Goal: Task Accomplishment & Management: Manage account settings

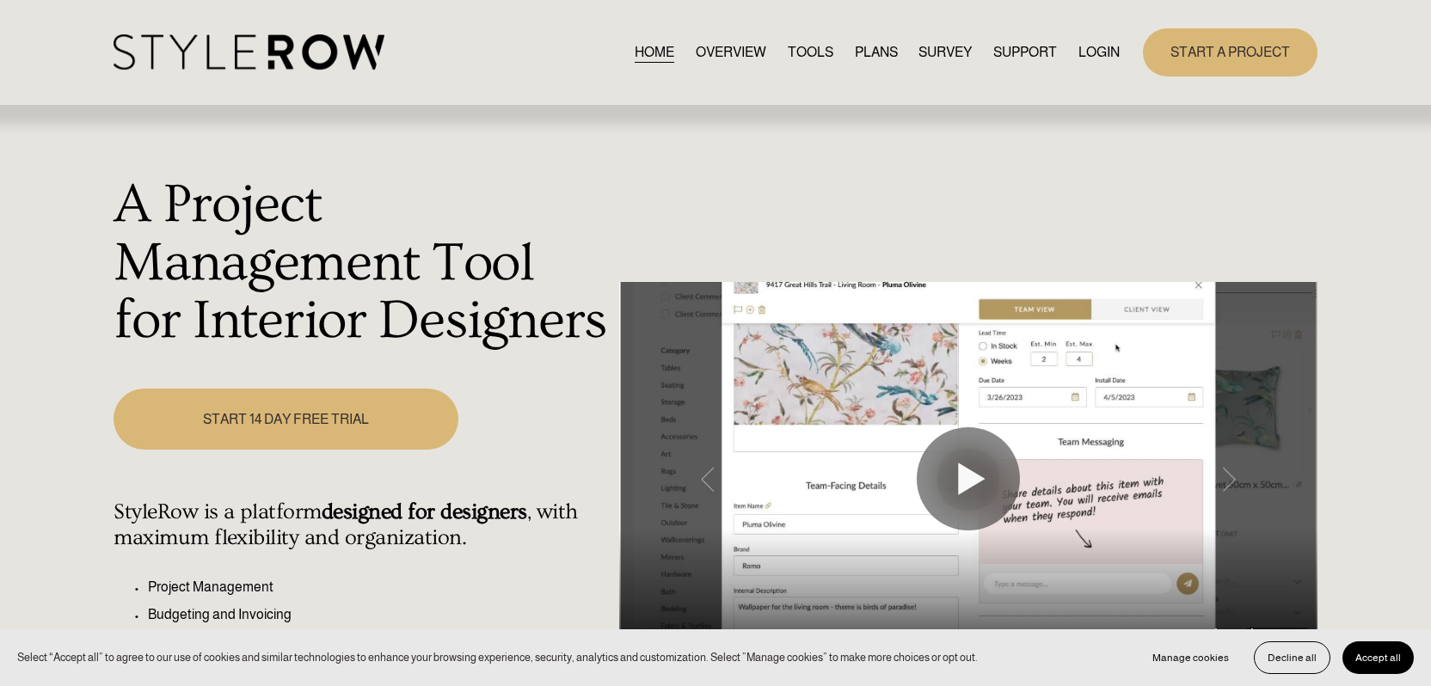
click at [1101, 49] on link "LOGIN" at bounding box center [1099, 51] width 41 height 23
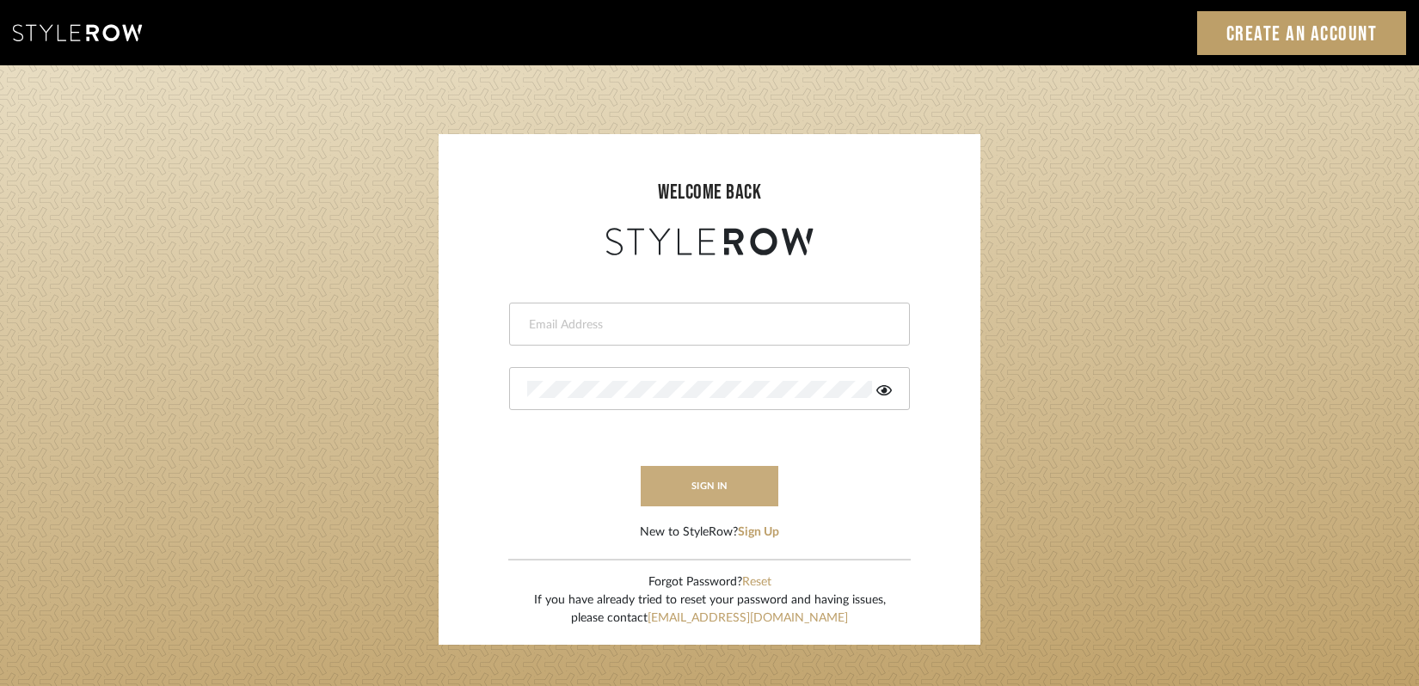
type input "gina.taterus@alairhomes.com"
click at [704, 494] on button "sign in" at bounding box center [710, 486] width 138 height 40
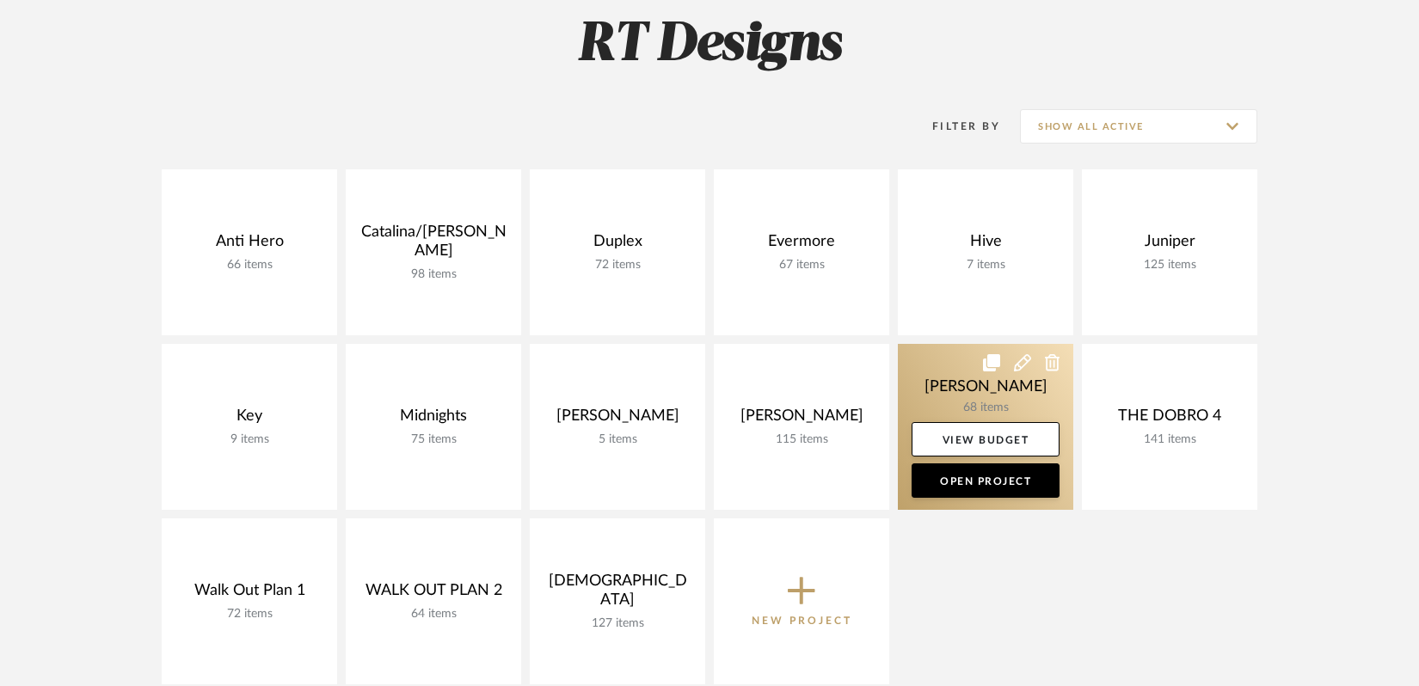
scroll to position [175, 0]
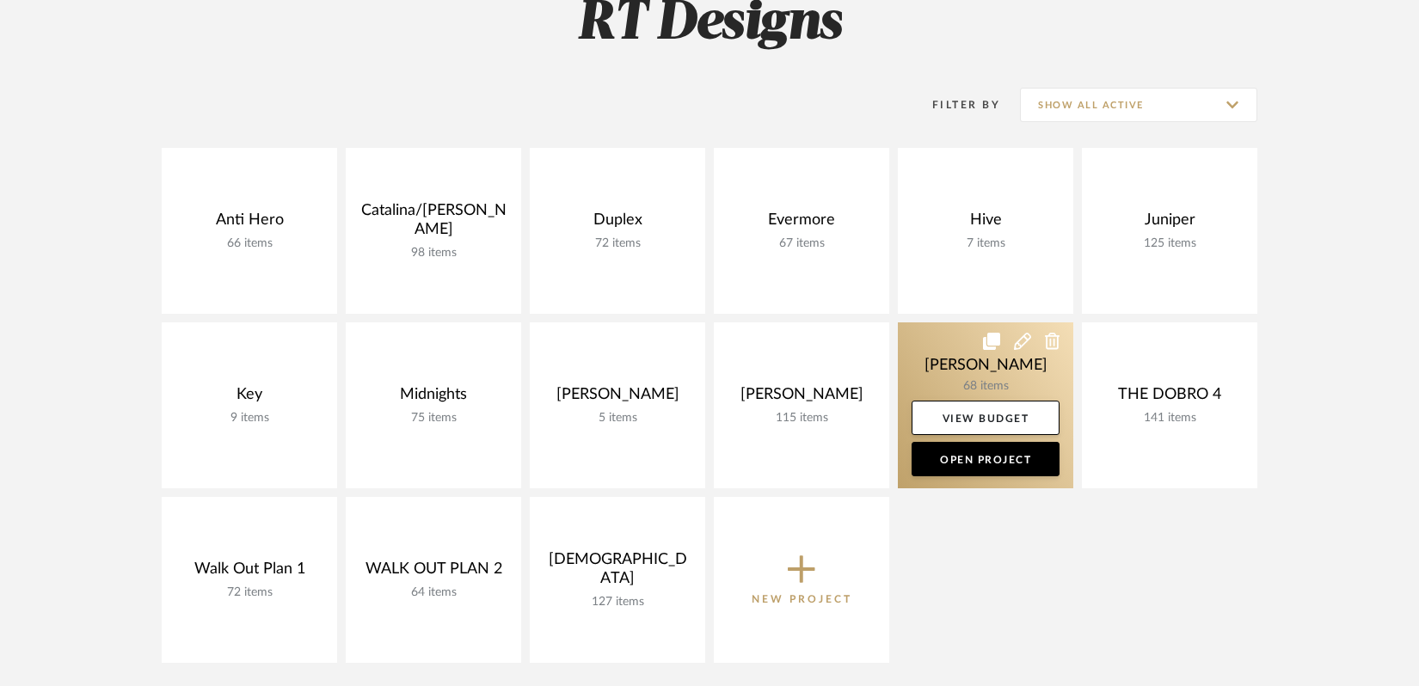
click at [944, 342] on link at bounding box center [985, 406] width 175 height 166
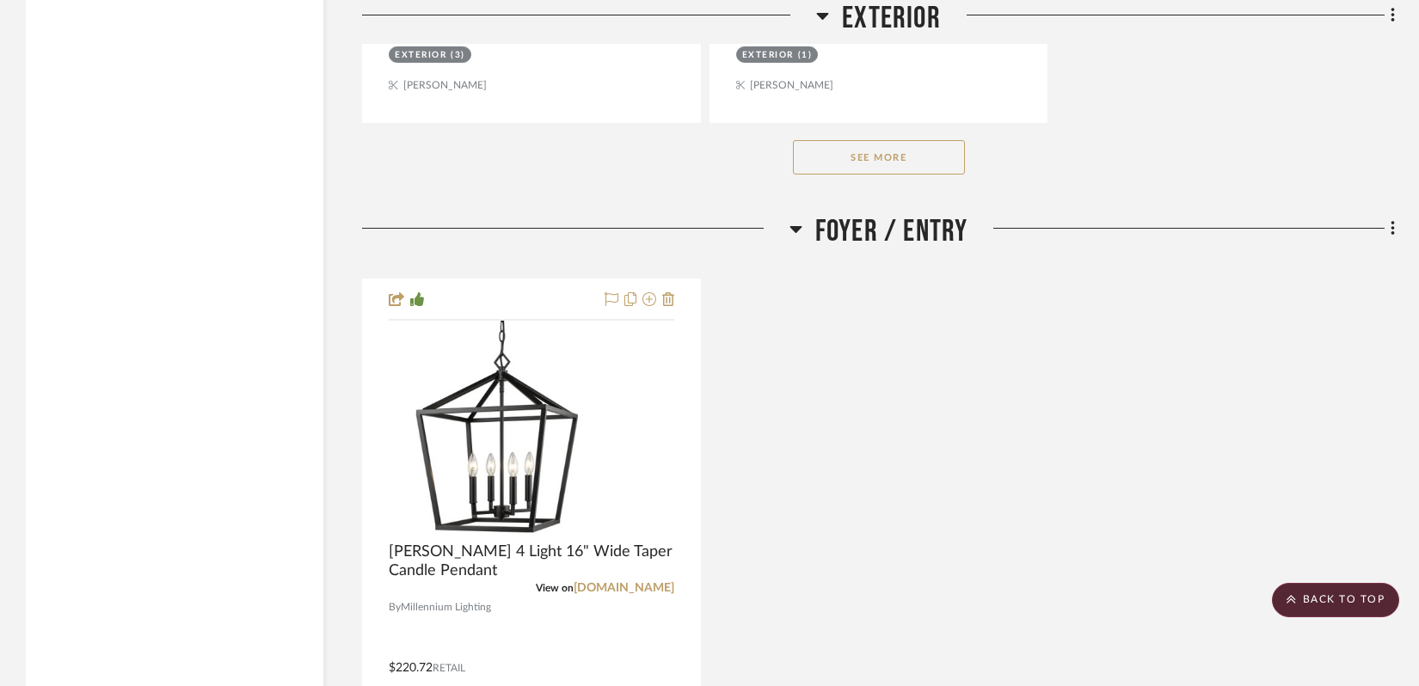
scroll to position [3555, 0]
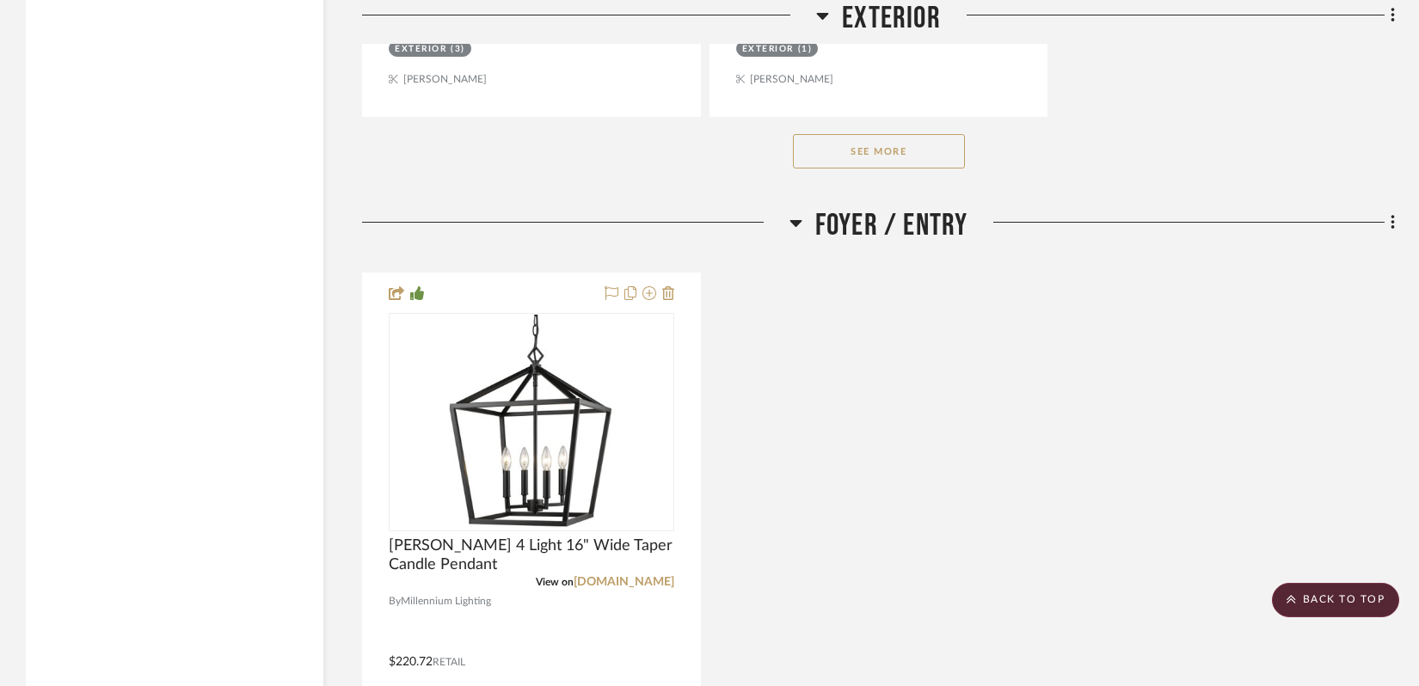
click at [798, 220] on icon at bounding box center [796, 223] width 12 height 7
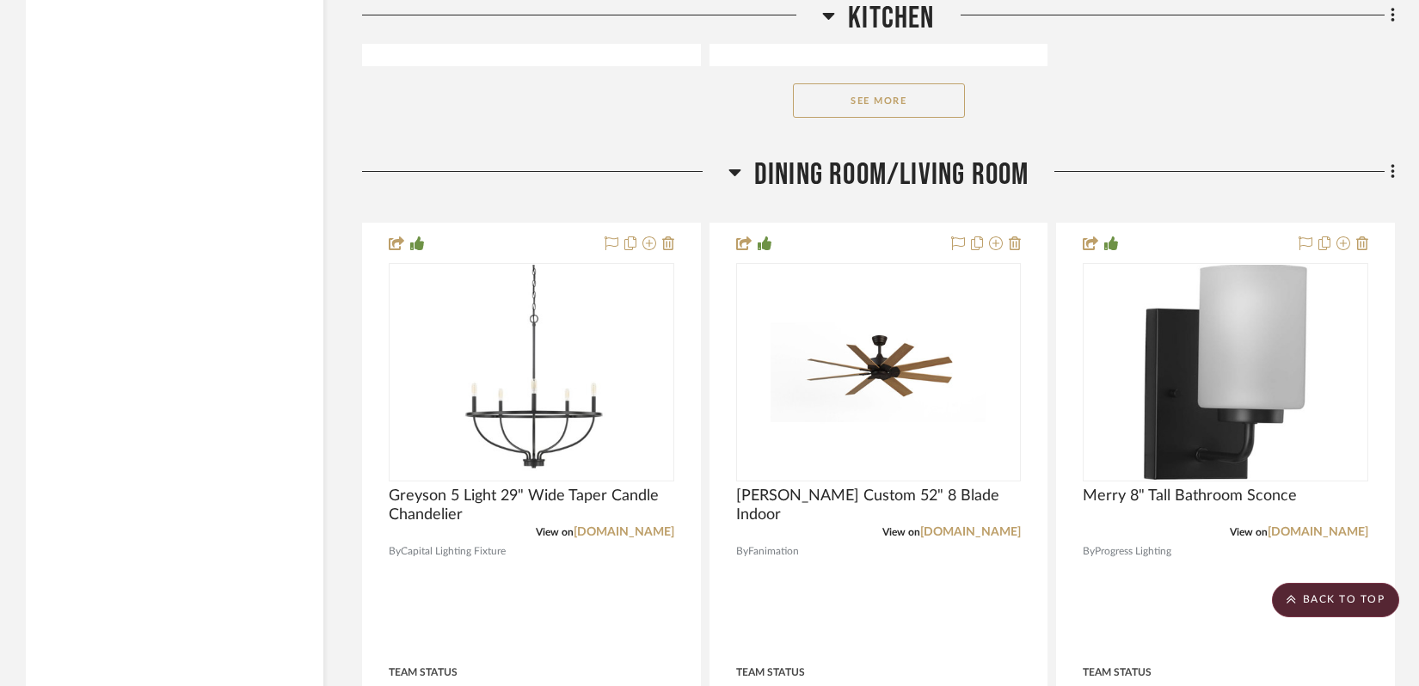
scroll to position [6103, 0]
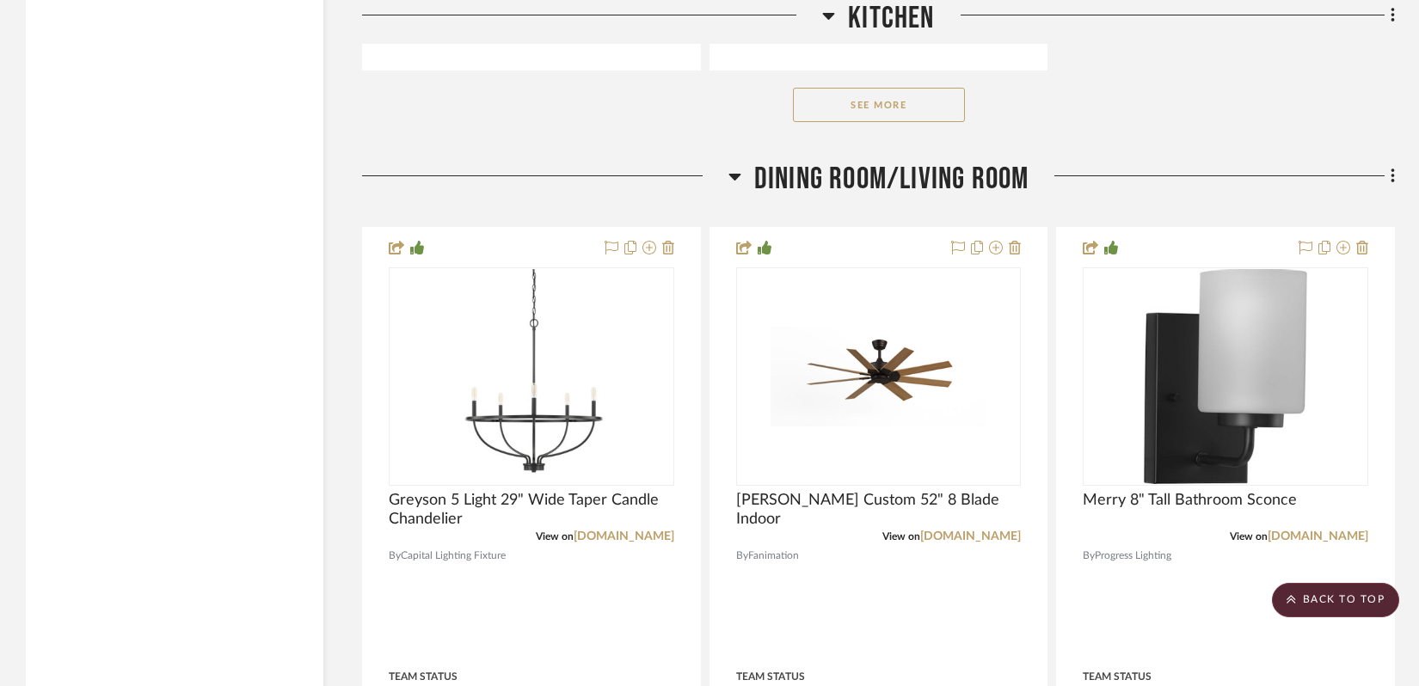
click at [871, 90] on button "See More" at bounding box center [879, 105] width 172 height 34
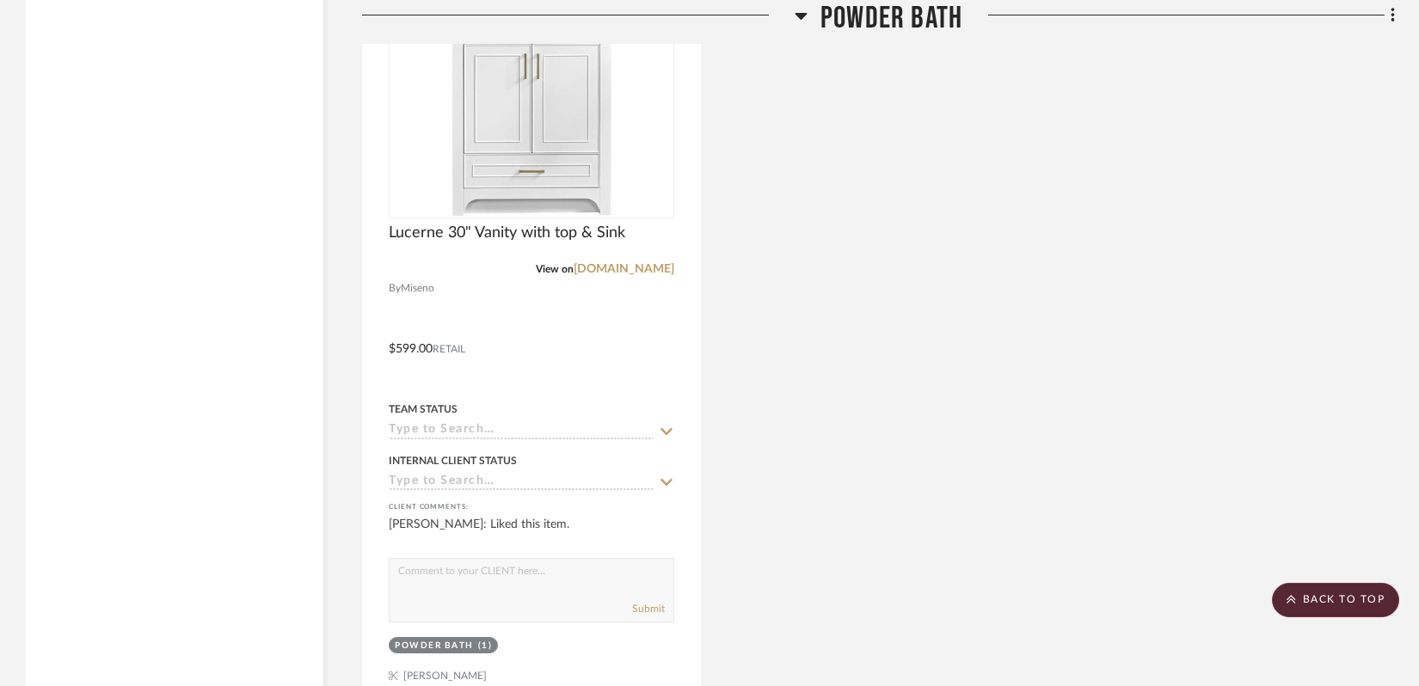
scroll to position [15899, 0]
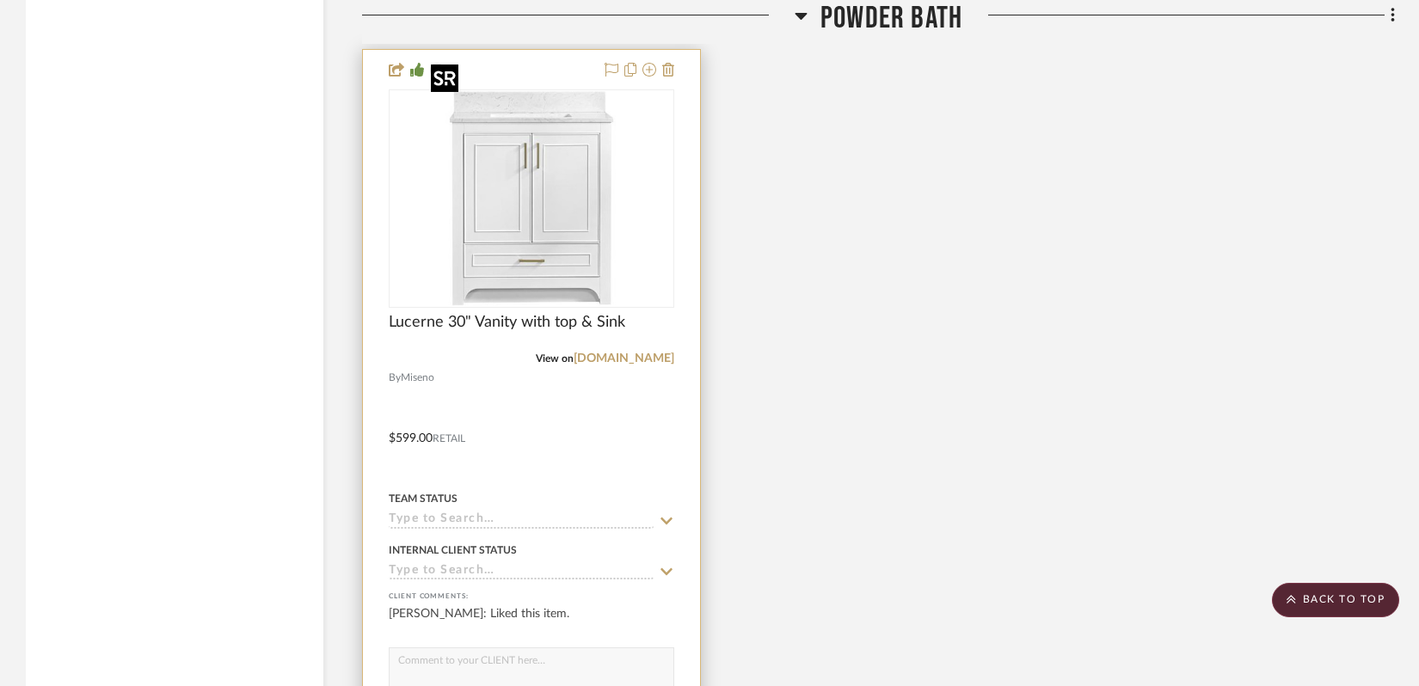
click at [529, 205] on img "0" at bounding box center [531, 198] width 215 height 215
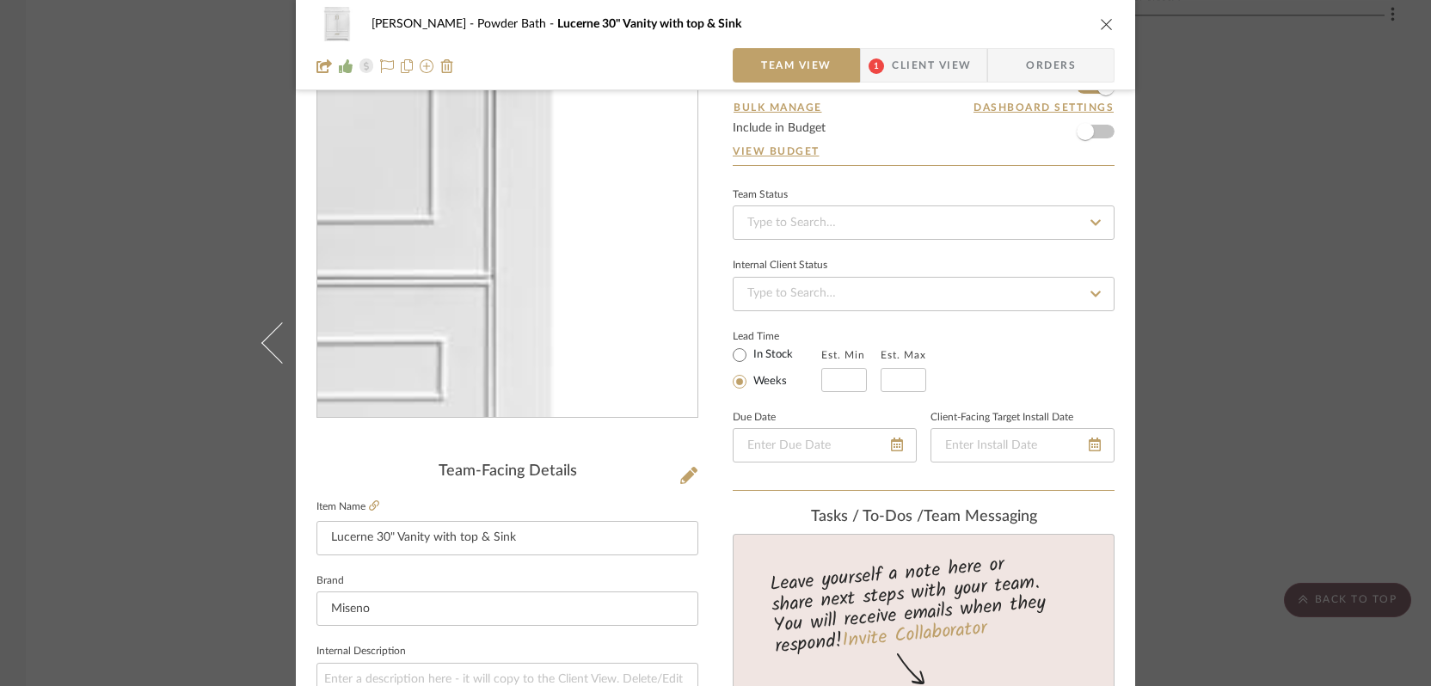
scroll to position [126, 0]
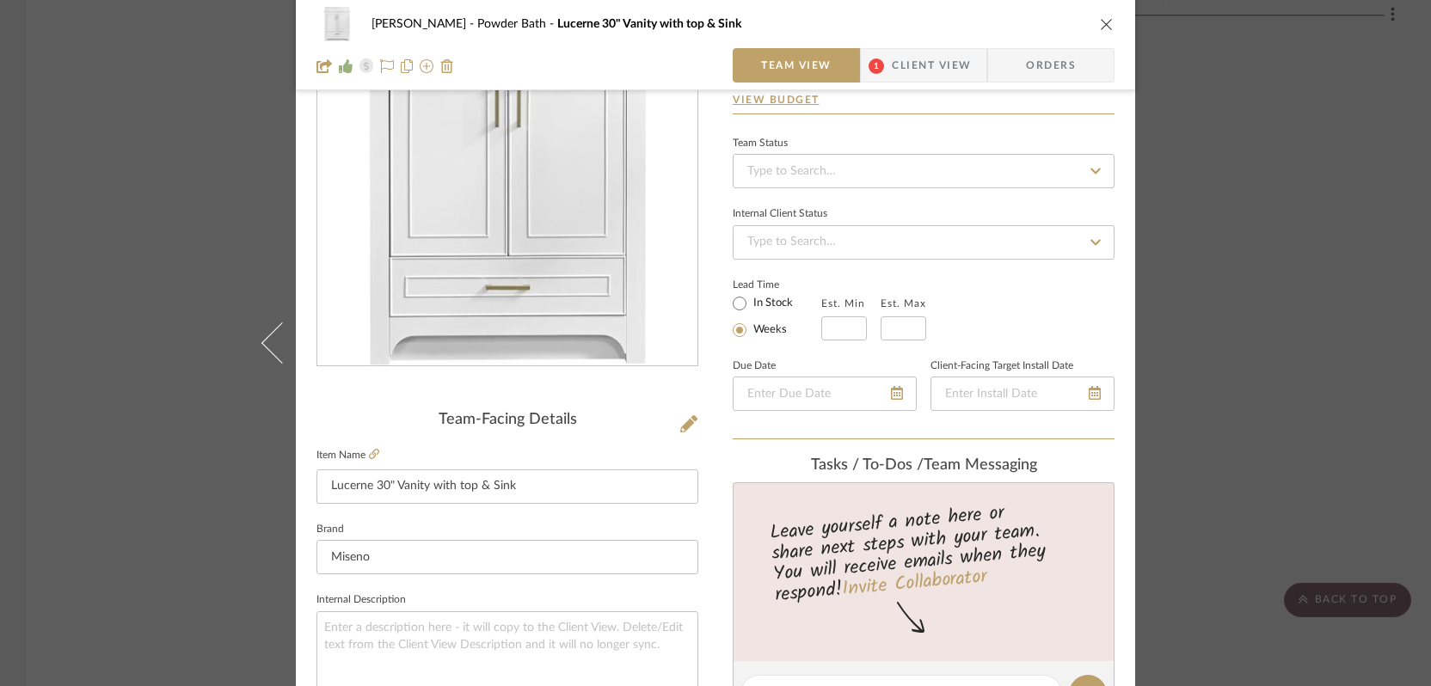
click at [1100, 22] on icon "close" at bounding box center [1107, 24] width 14 height 14
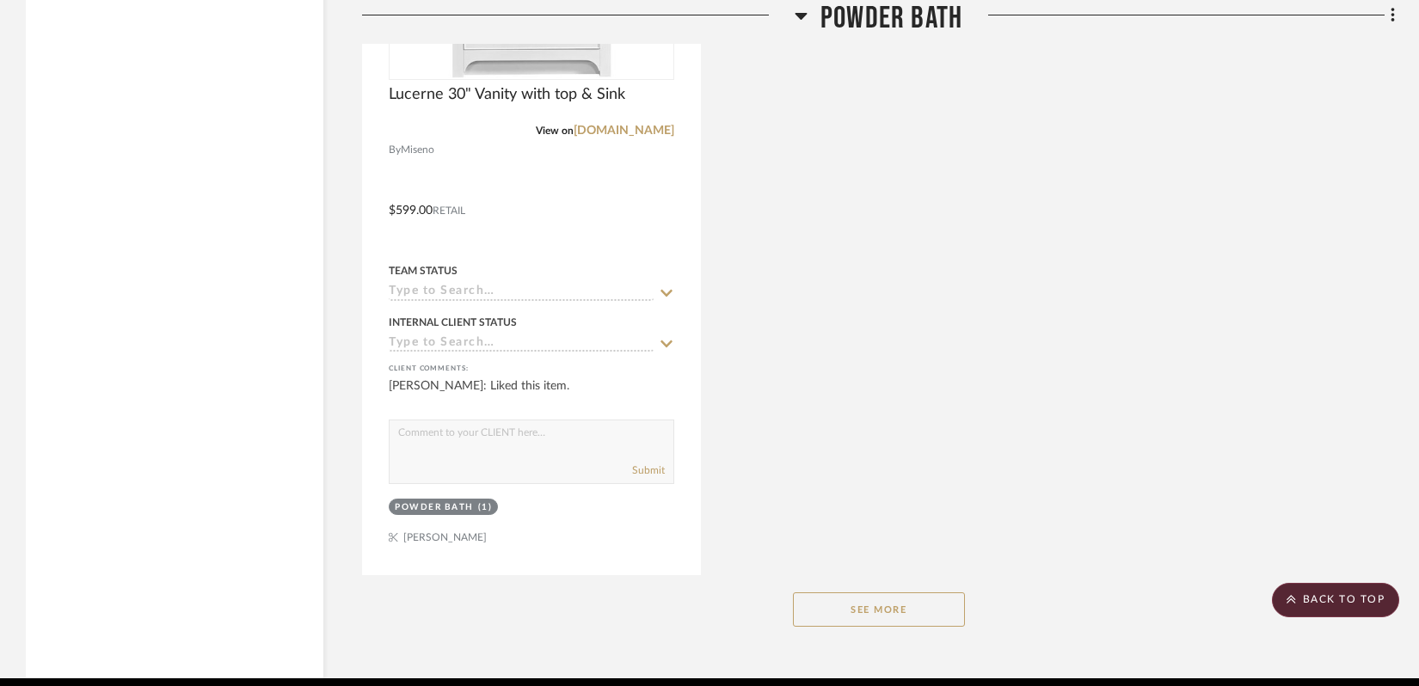
scroll to position [16163, 0]
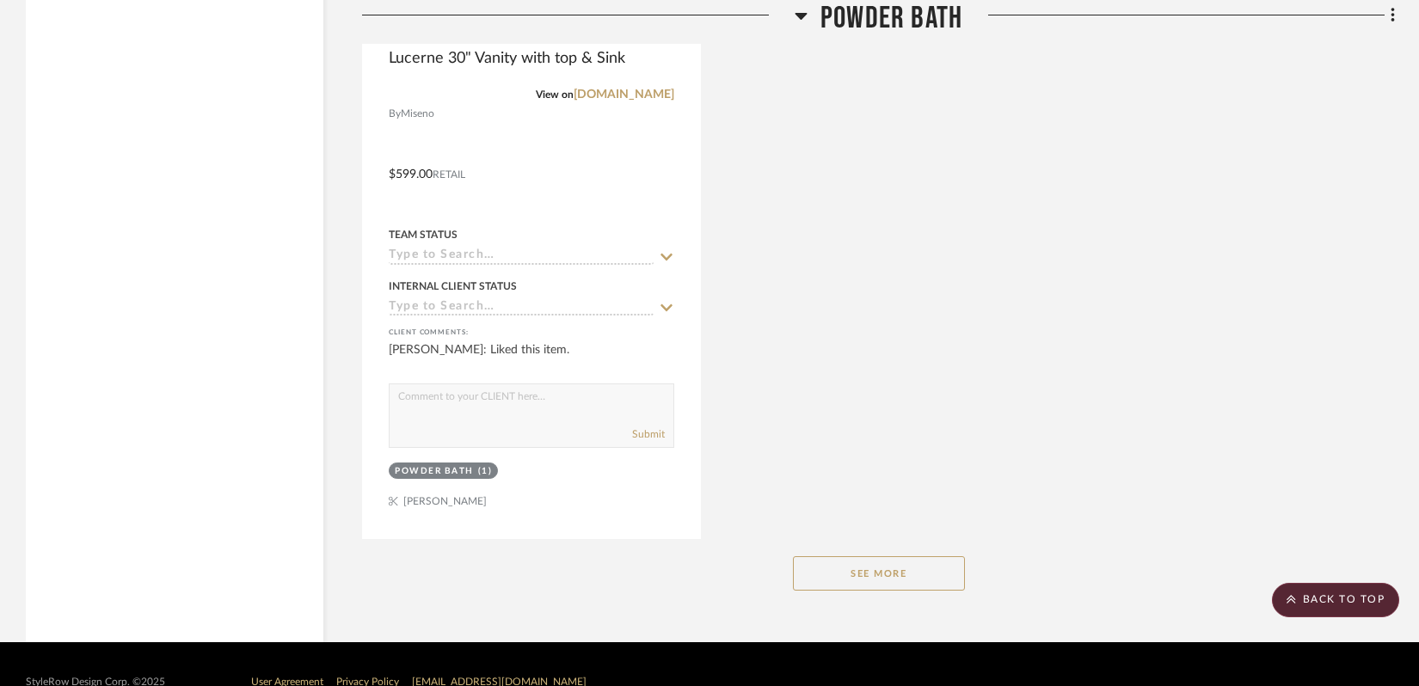
click at [871, 557] on button "See More" at bounding box center [879, 574] width 172 height 34
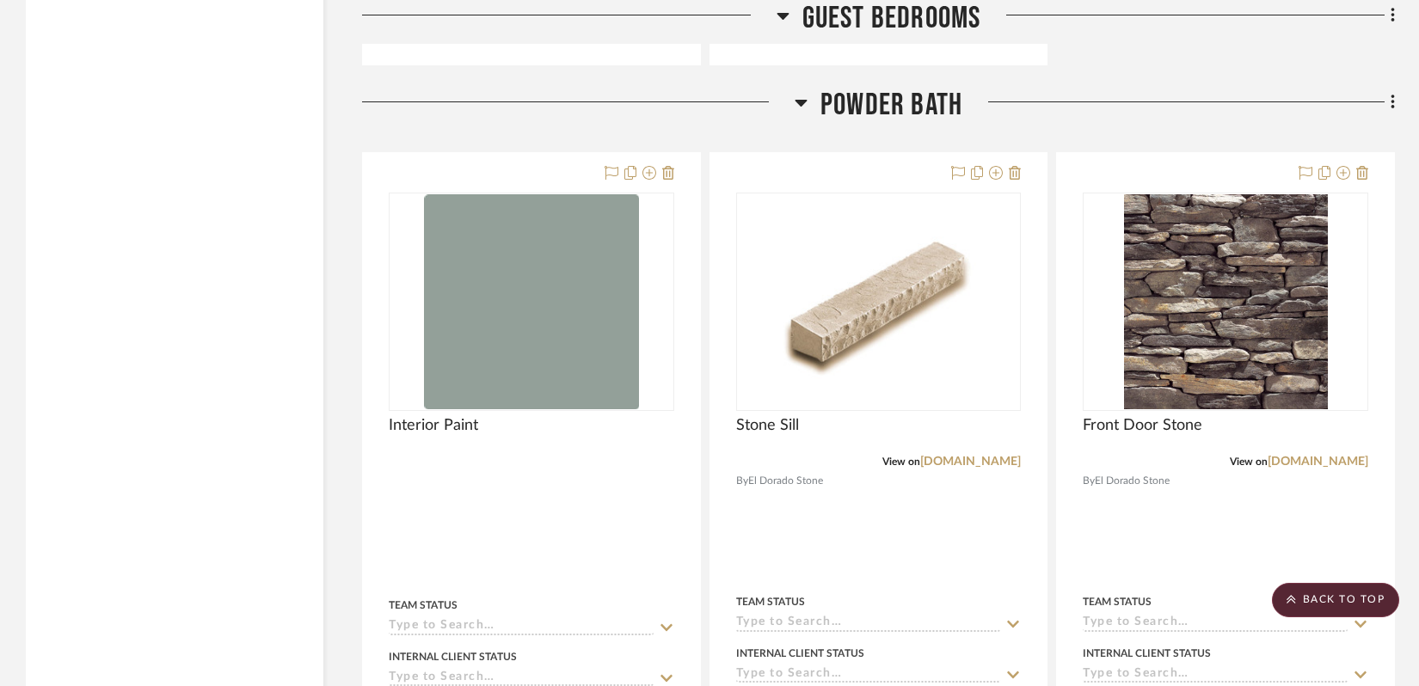
scroll to position [14253, 0]
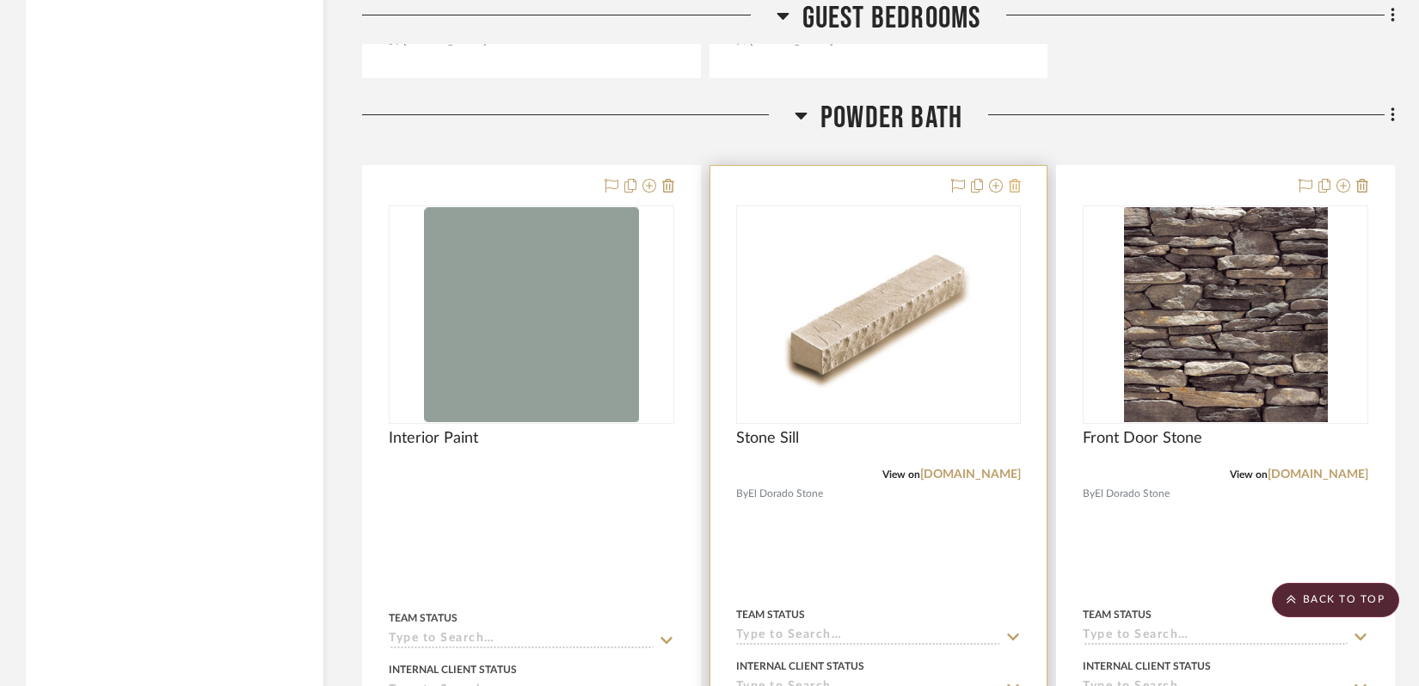
click at [1020, 179] on icon at bounding box center [1015, 186] width 12 height 14
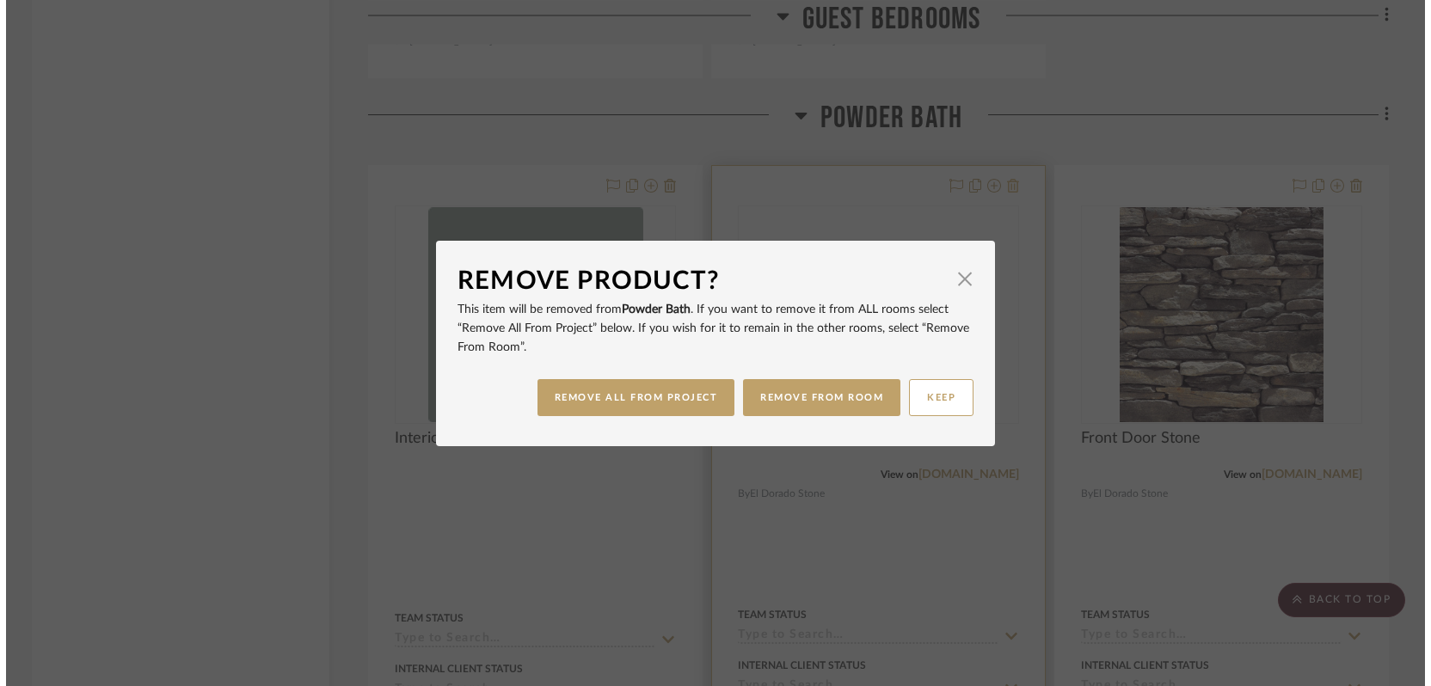
scroll to position [0, 0]
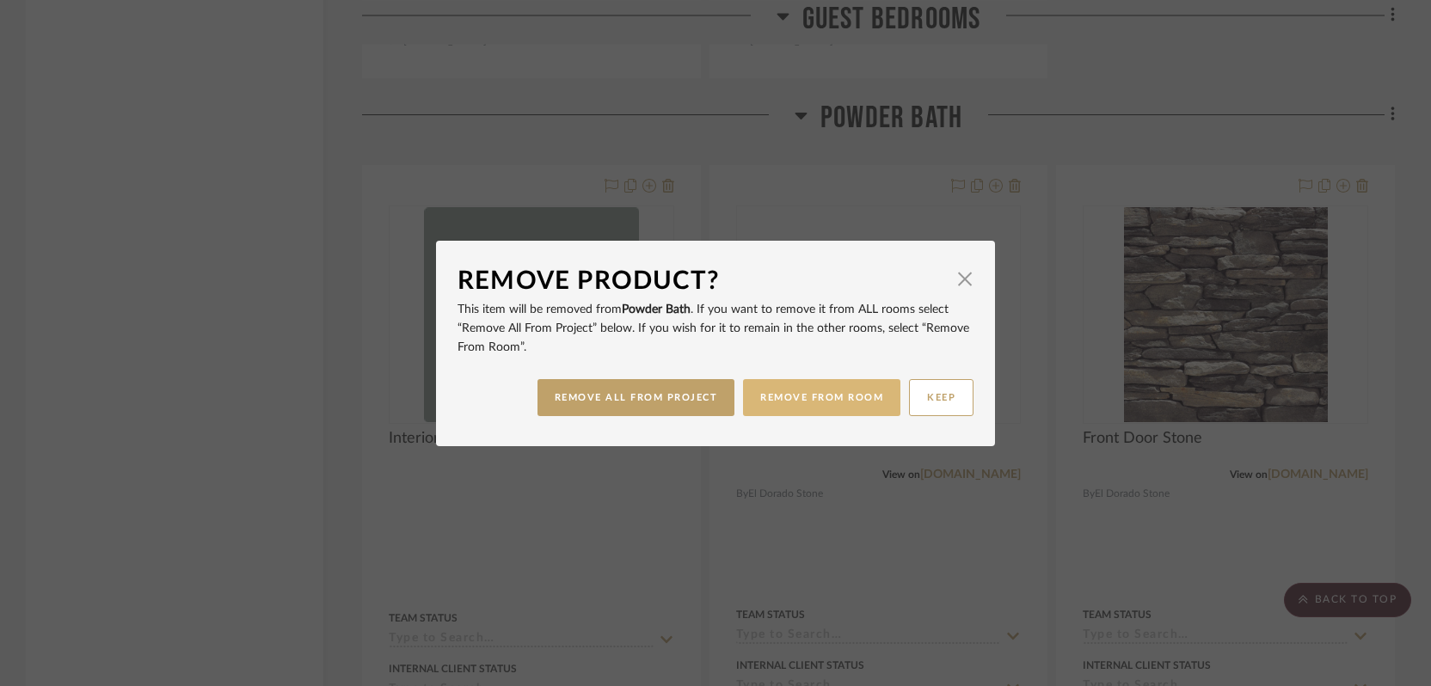
click at [859, 403] on button "REMOVE FROM ROOM" at bounding box center [821, 397] width 157 height 37
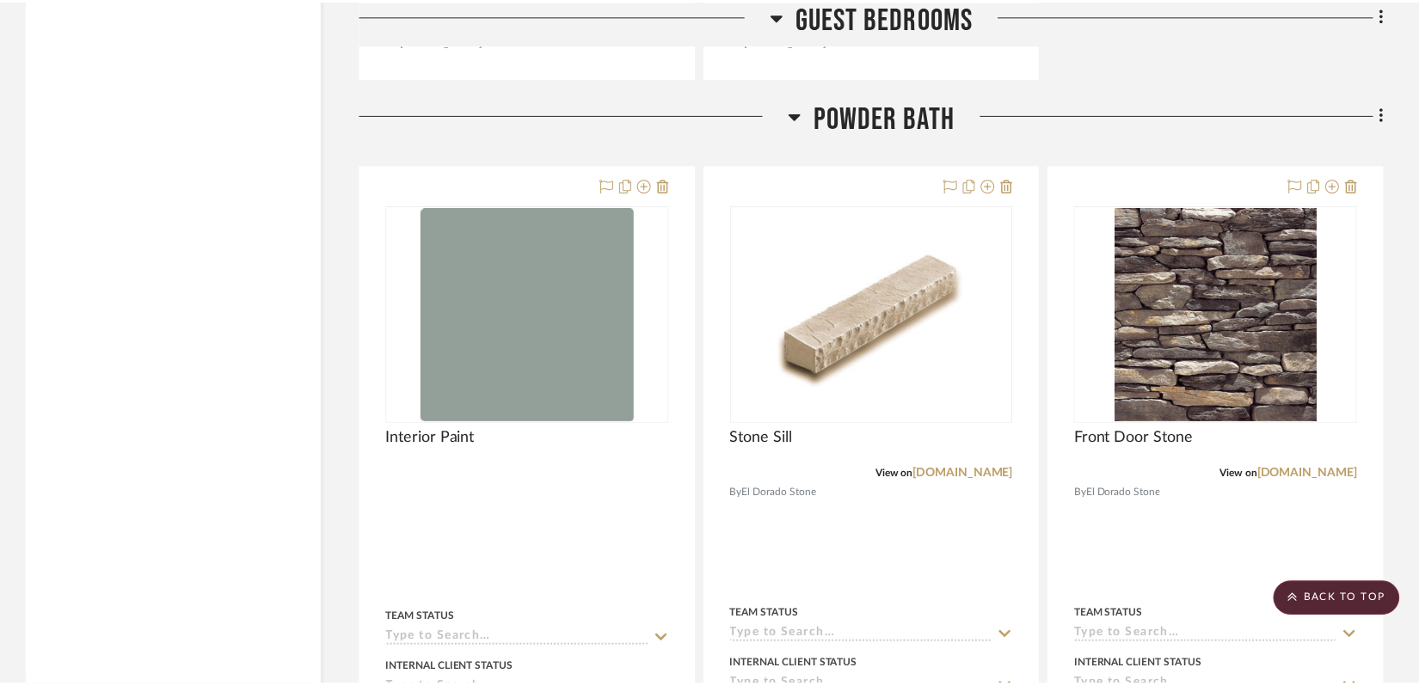
scroll to position [14253, 0]
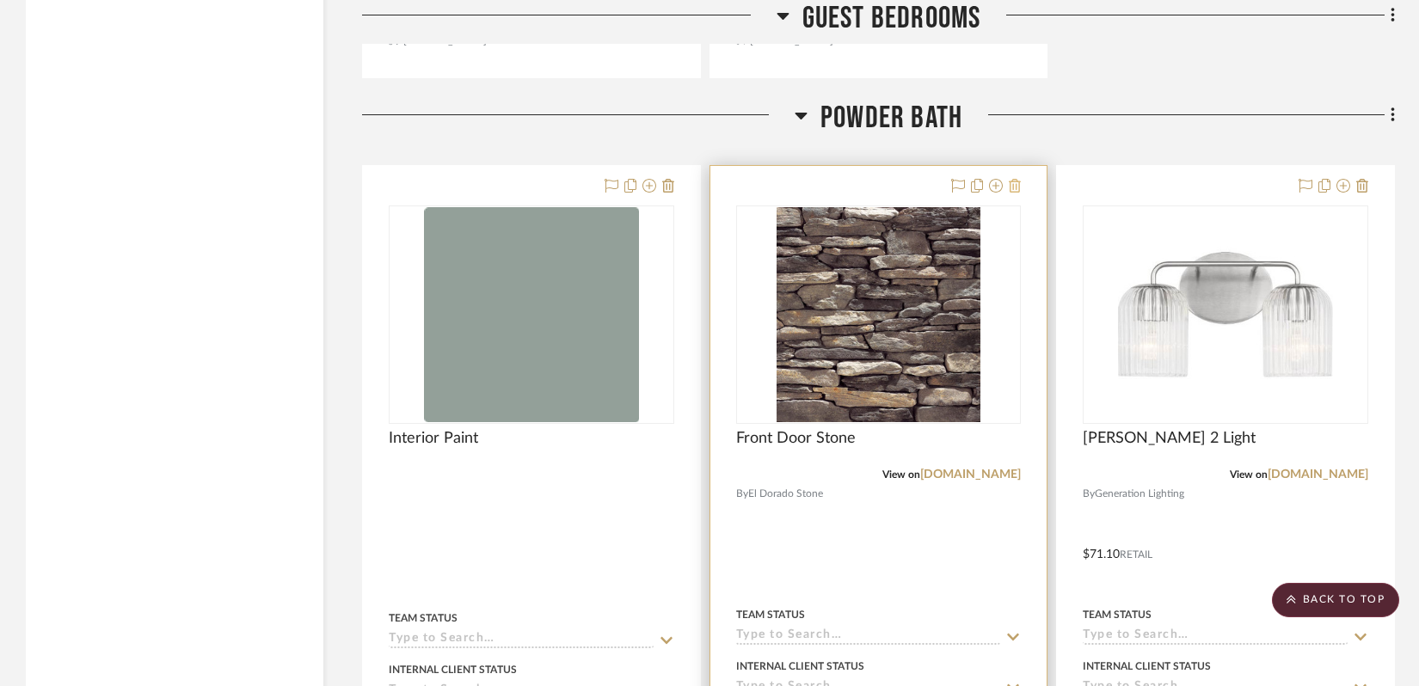
click at [1018, 179] on icon at bounding box center [1015, 186] width 12 height 14
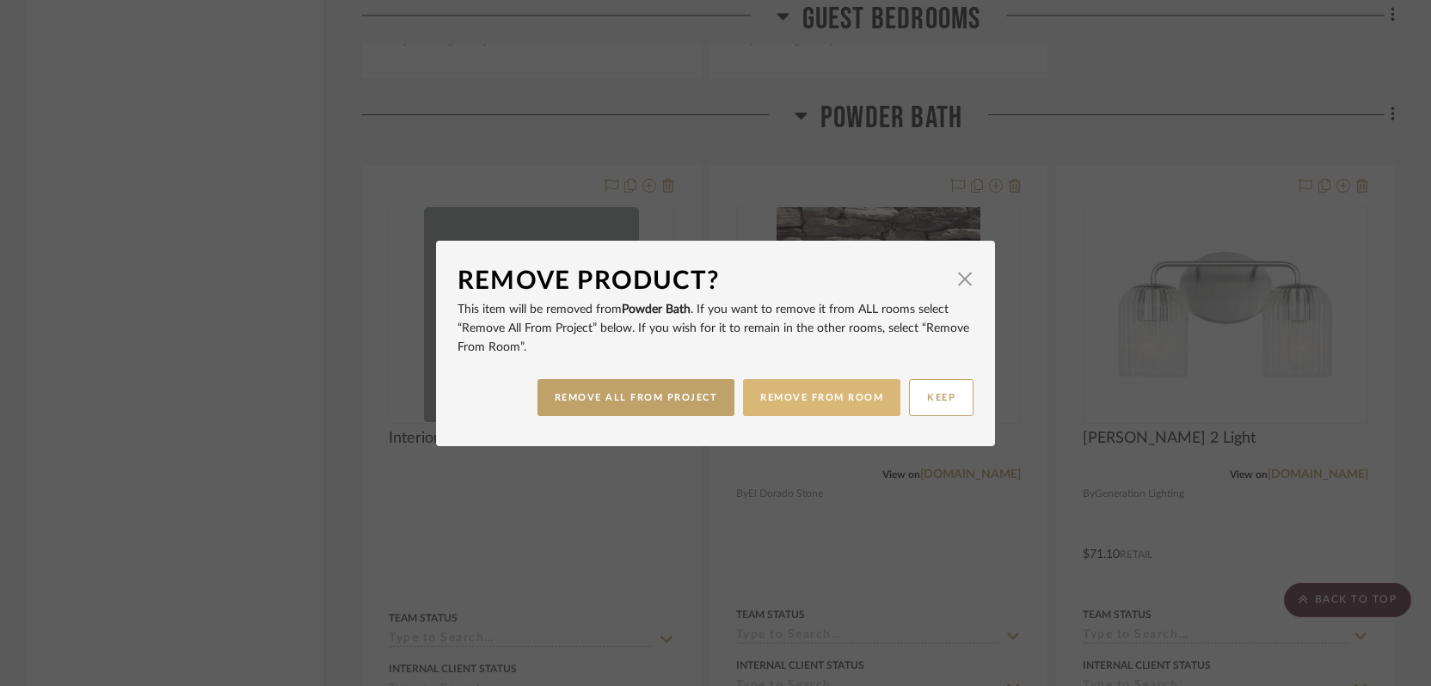
click at [800, 396] on button "REMOVE FROM ROOM" at bounding box center [821, 397] width 157 height 37
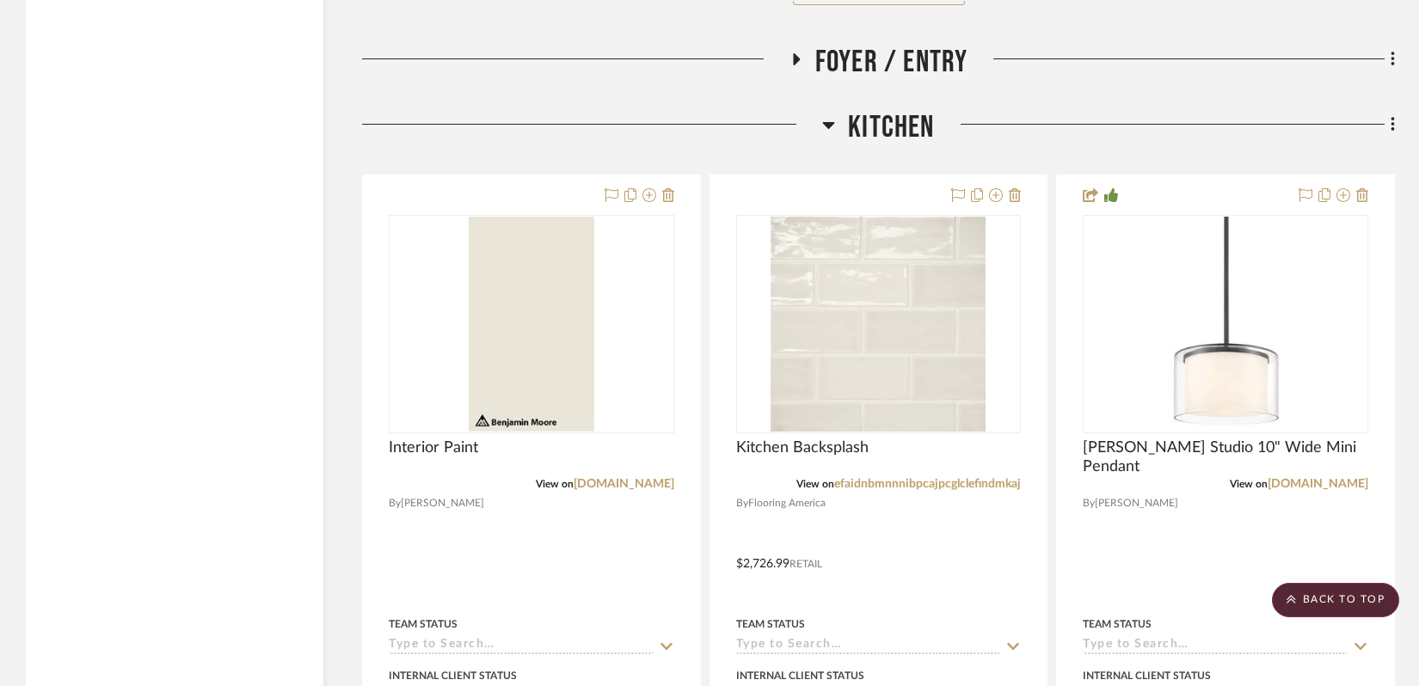
scroll to position [3716, 0]
click at [793, 56] on icon at bounding box center [796, 62] width 7 height 12
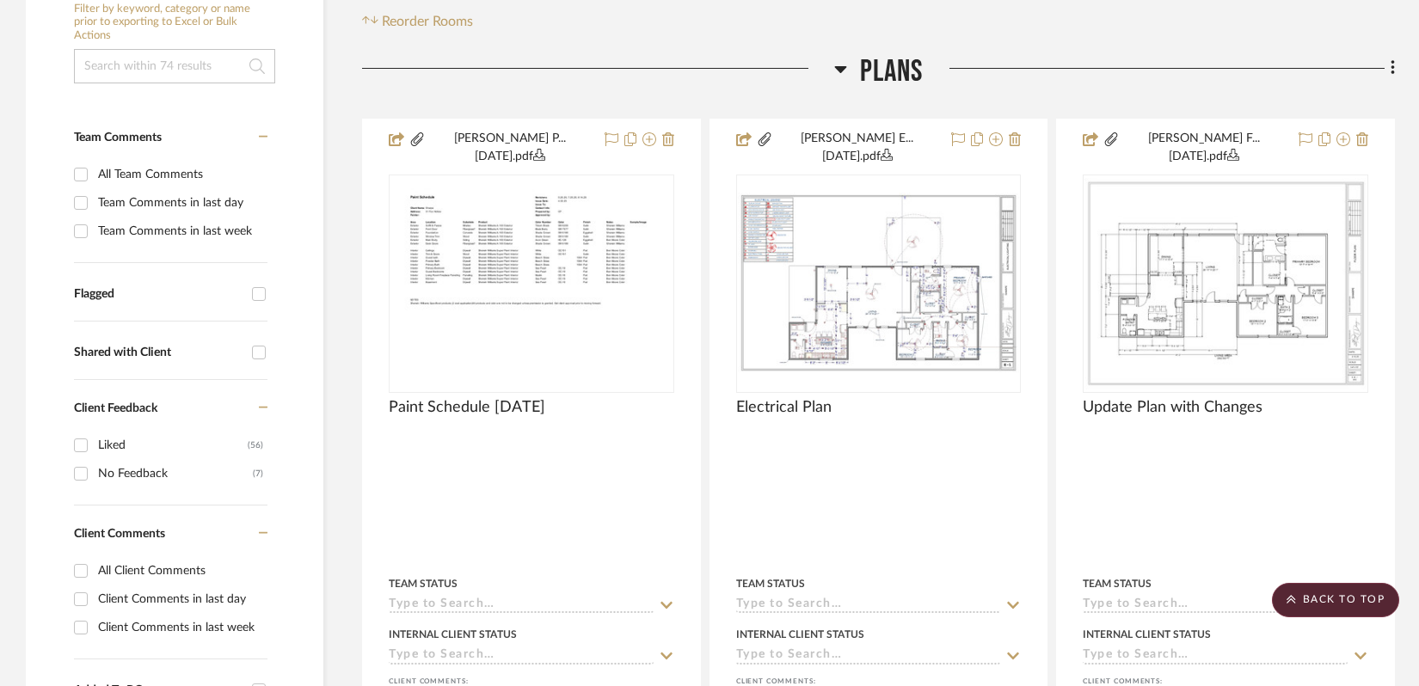
scroll to position [0, 0]
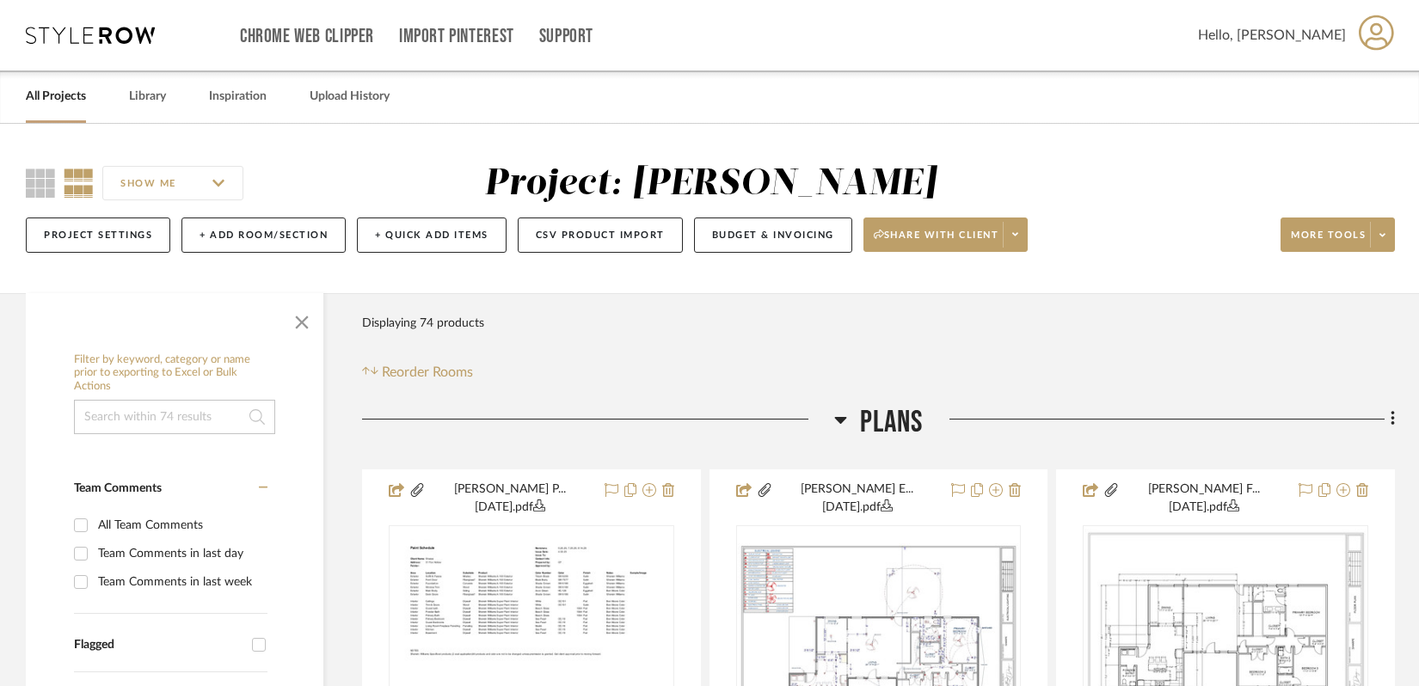
click at [110, 49] on div "Chrome Web Clipper Import Pinterest Support All Projects Library Inspiration Up…" at bounding box center [711, 35] width 1370 height 71
click at [114, 31] on icon at bounding box center [90, 35] width 129 height 17
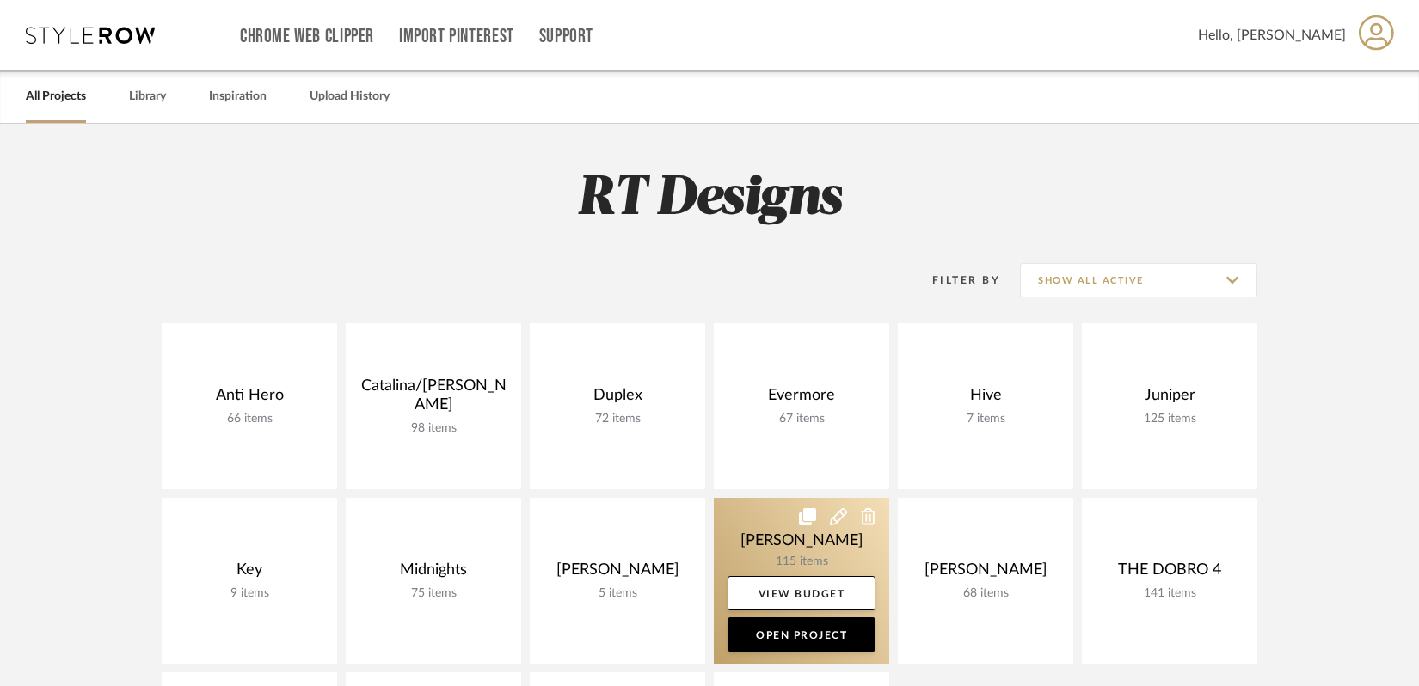
click at [773, 532] on link at bounding box center [801, 581] width 175 height 166
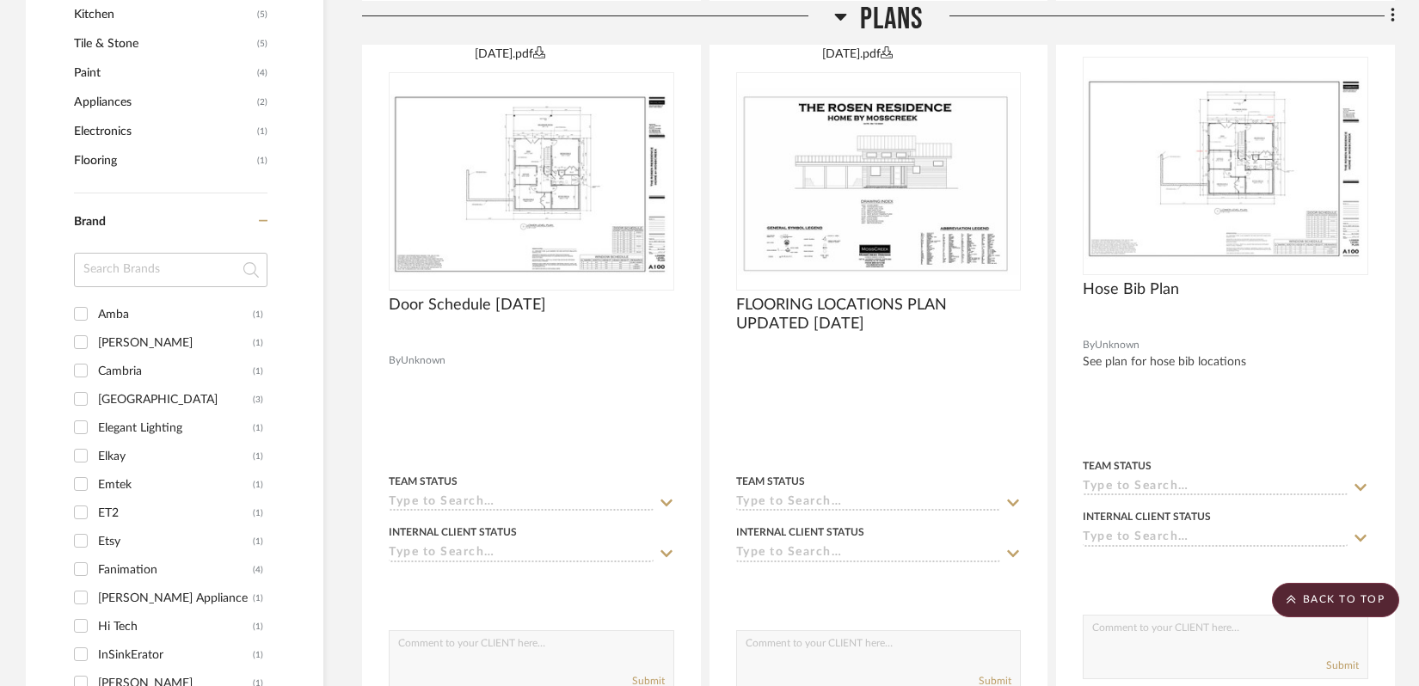
scroll to position [1145, 0]
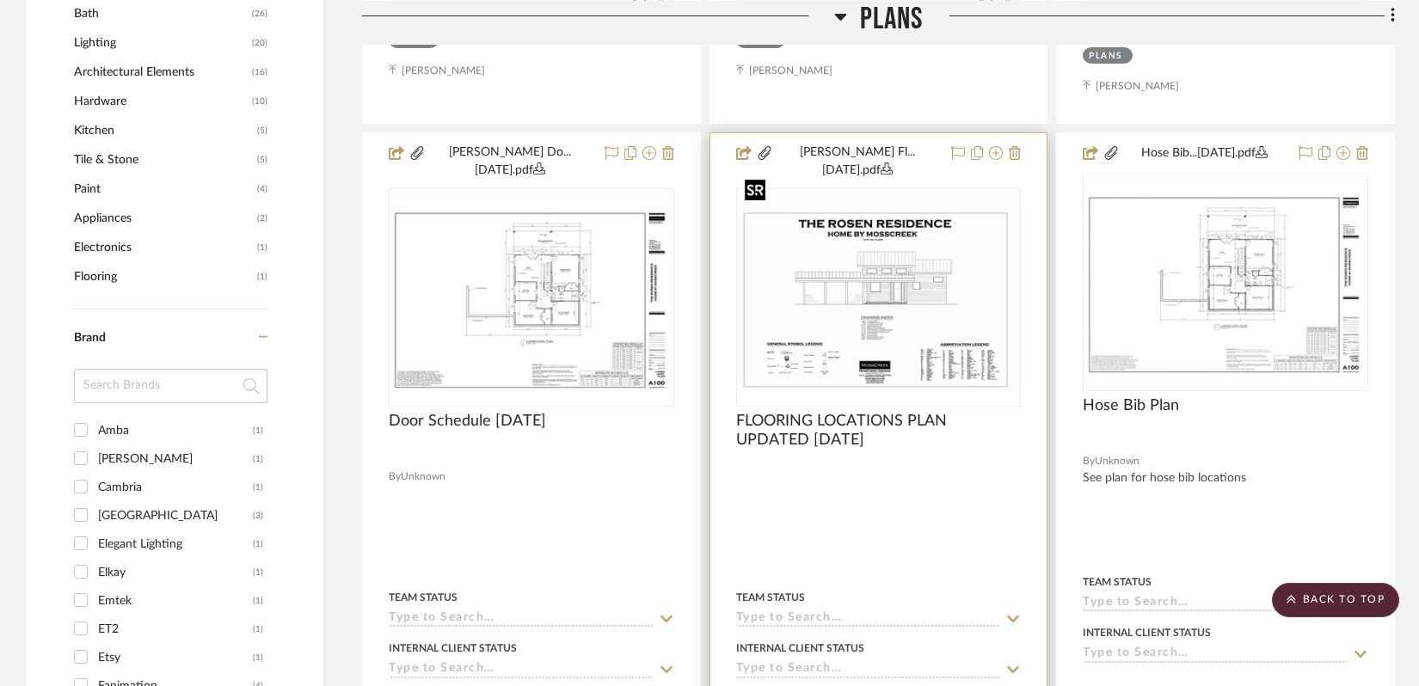
click at [878, 239] on img "0" at bounding box center [879, 297] width 283 height 188
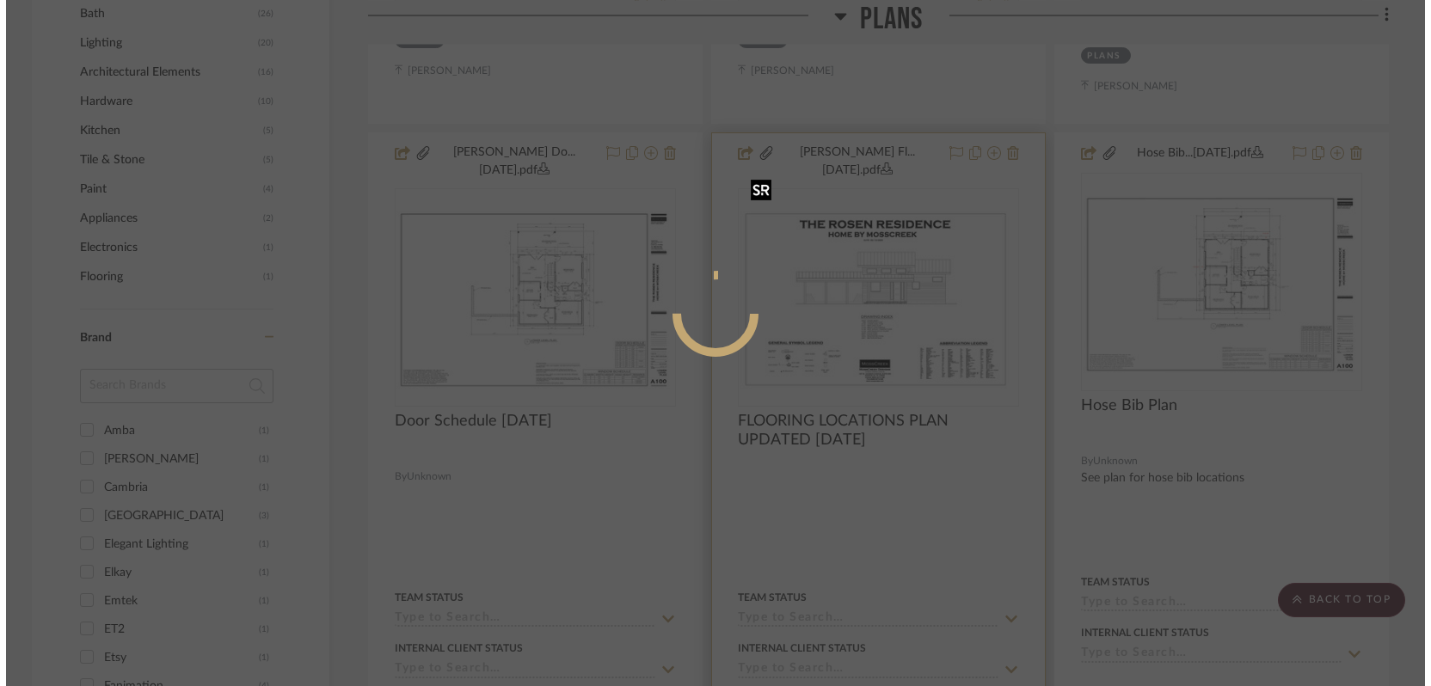
scroll to position [0, 0]
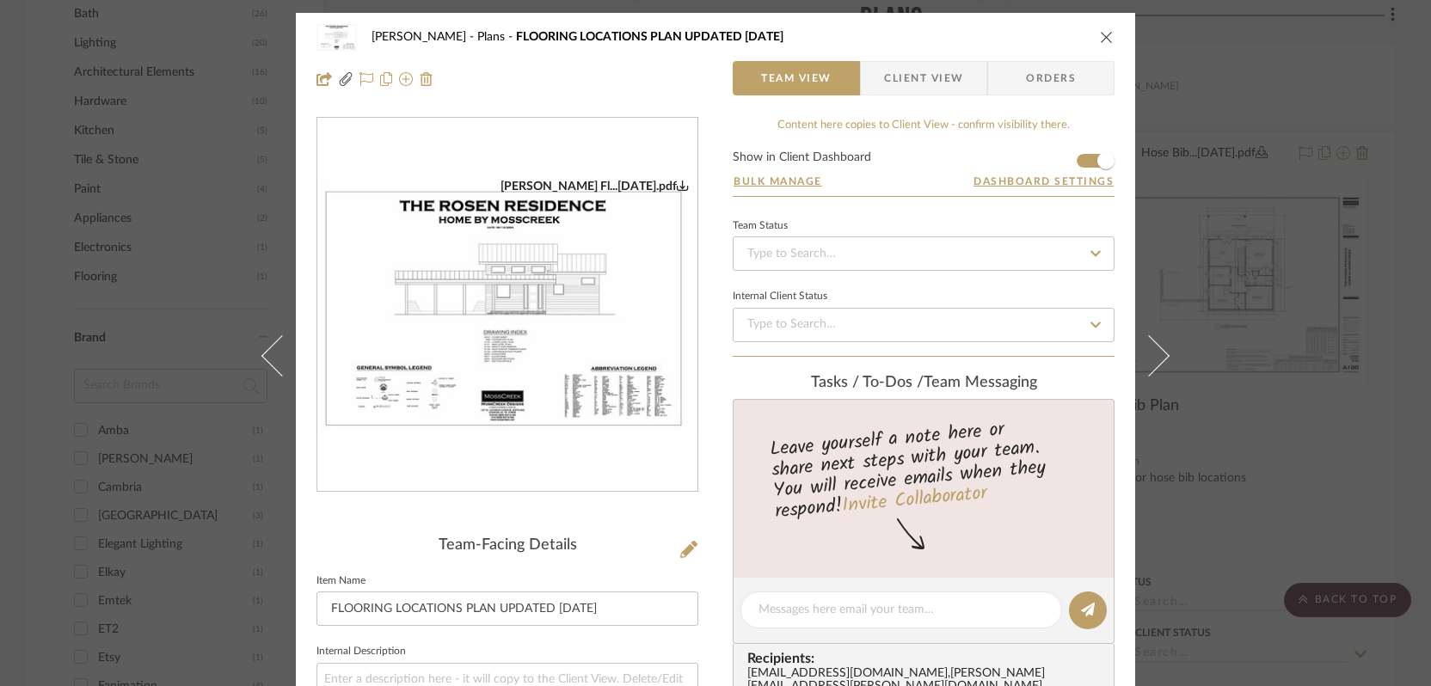
click at [577, 289] on img "0" at bounding box center [507, 306] width 380 height 254
click at [1111, 34] on div "[PERSON_NAME] Plans FLOORING LOCATIONS PLAN UPDATED [DATE] Team View Client Vie…" at bounding box center [716, 58] width 840 height 90
click at [1089, 35] on div "[PERSON_NAME] Plans FLOORING LOCATIONS PLAN UPDATED [DATE]" at bounding box center [716, 37] width 798 height 34
click at [1104, 35] on icon "close" at bounding box center [1107, 37] width 14 height 14
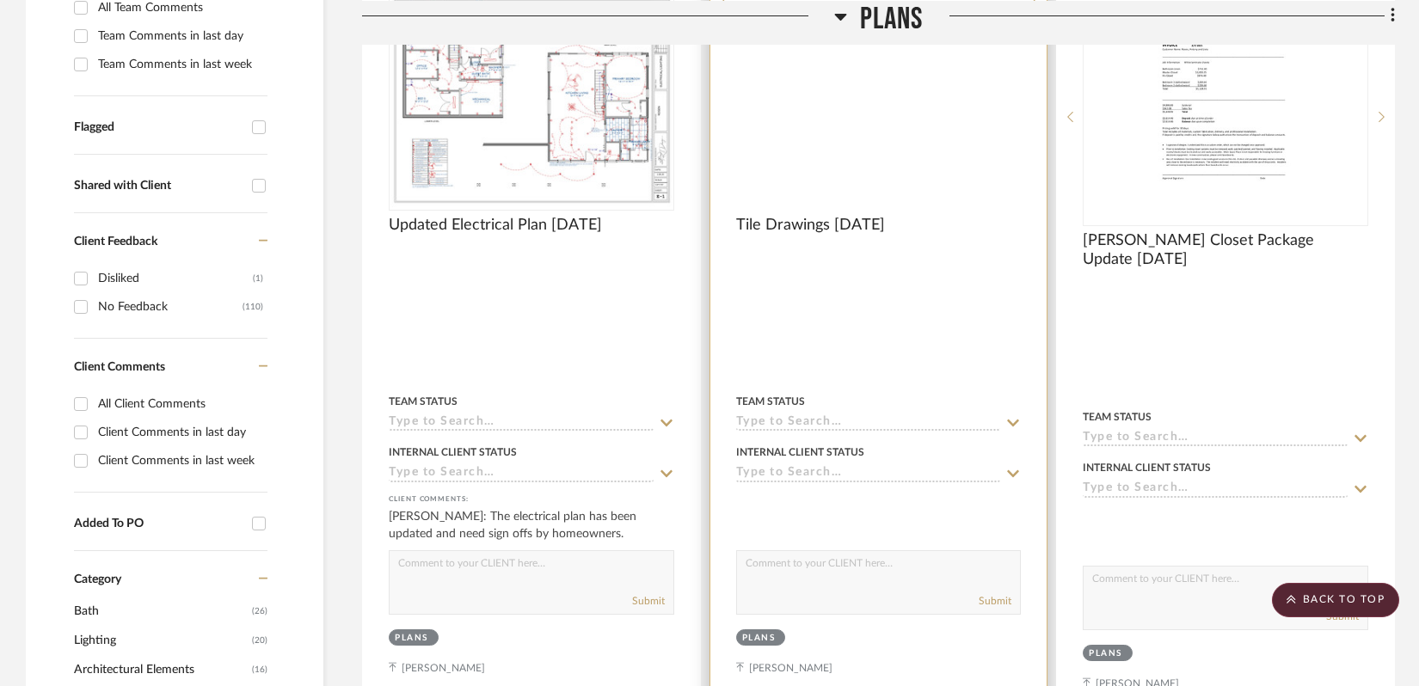
scroll to position [514, 0]
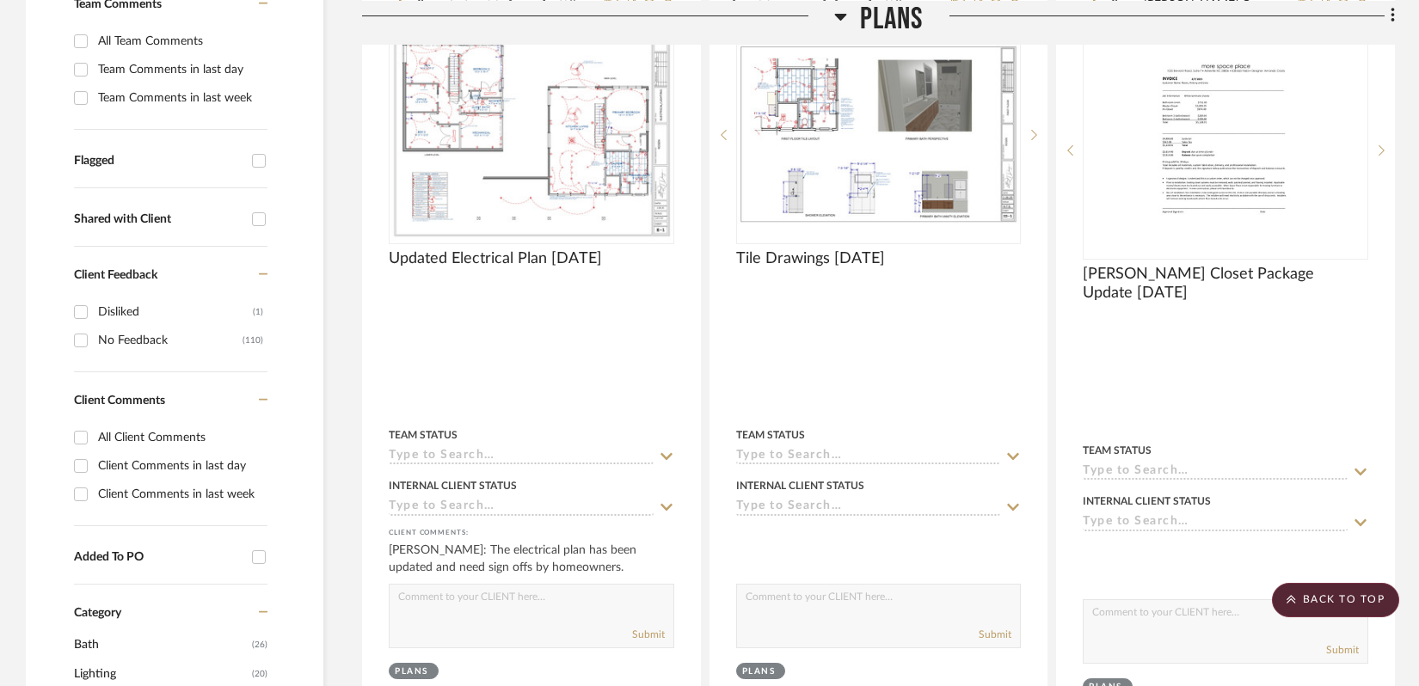
click at [835, 12] on icon at bounding box center [840, 15] width 13 height 21
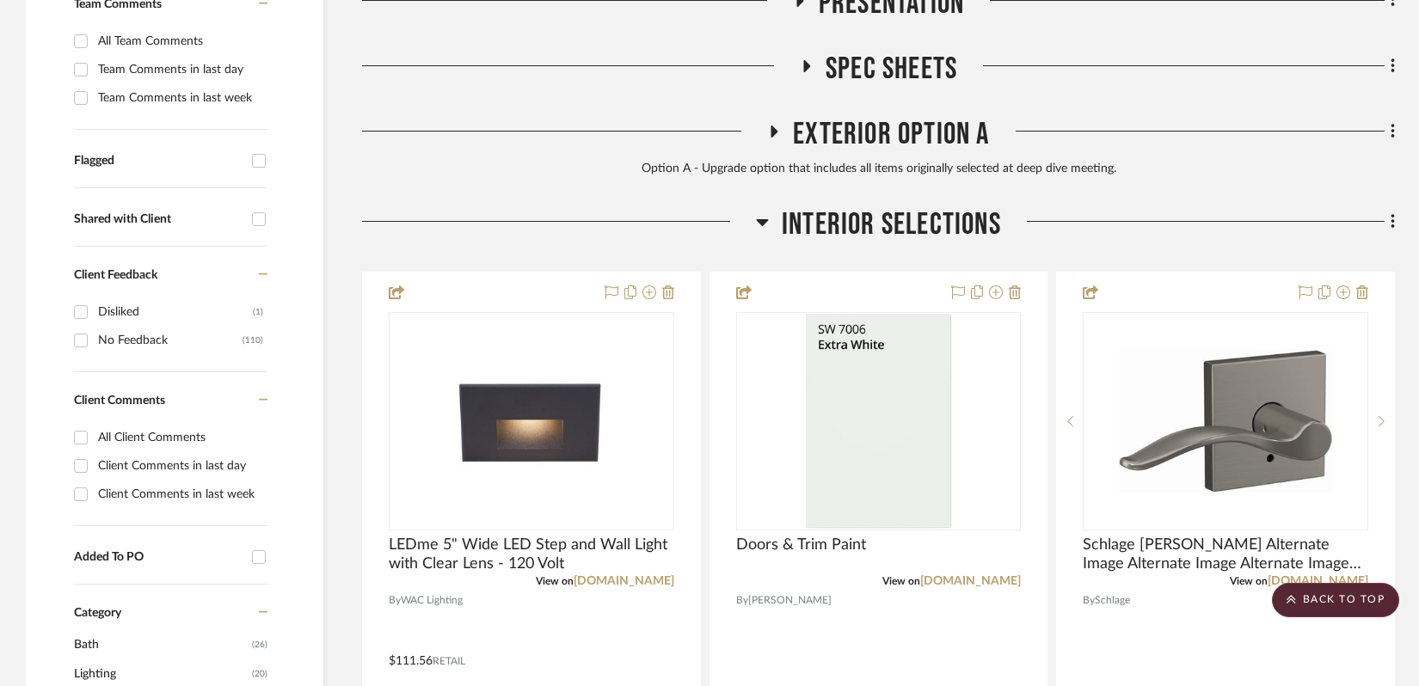
click at [754, 224] on div at bounding box center [559, 228] width 394 height 44
click at [760, 222] on icon at bounding box center [763, 222] width 12 height 7
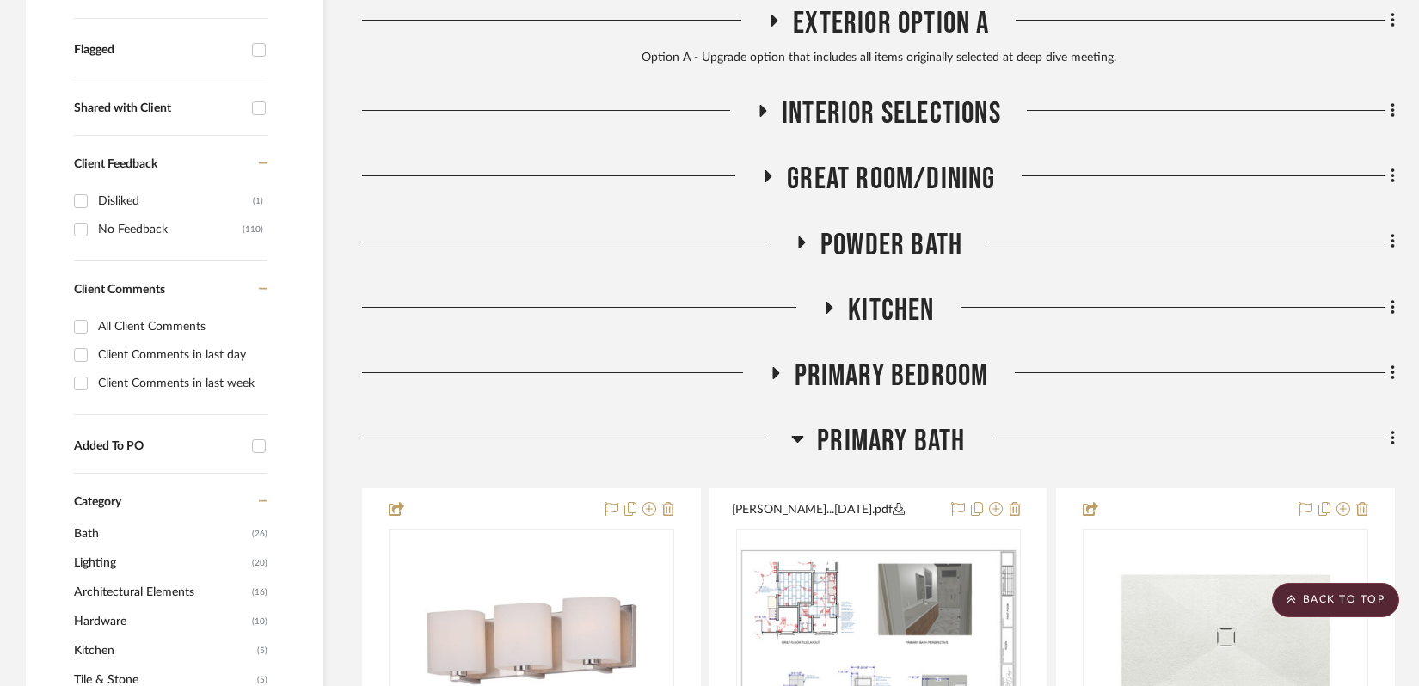
scroll to position [674, 0]
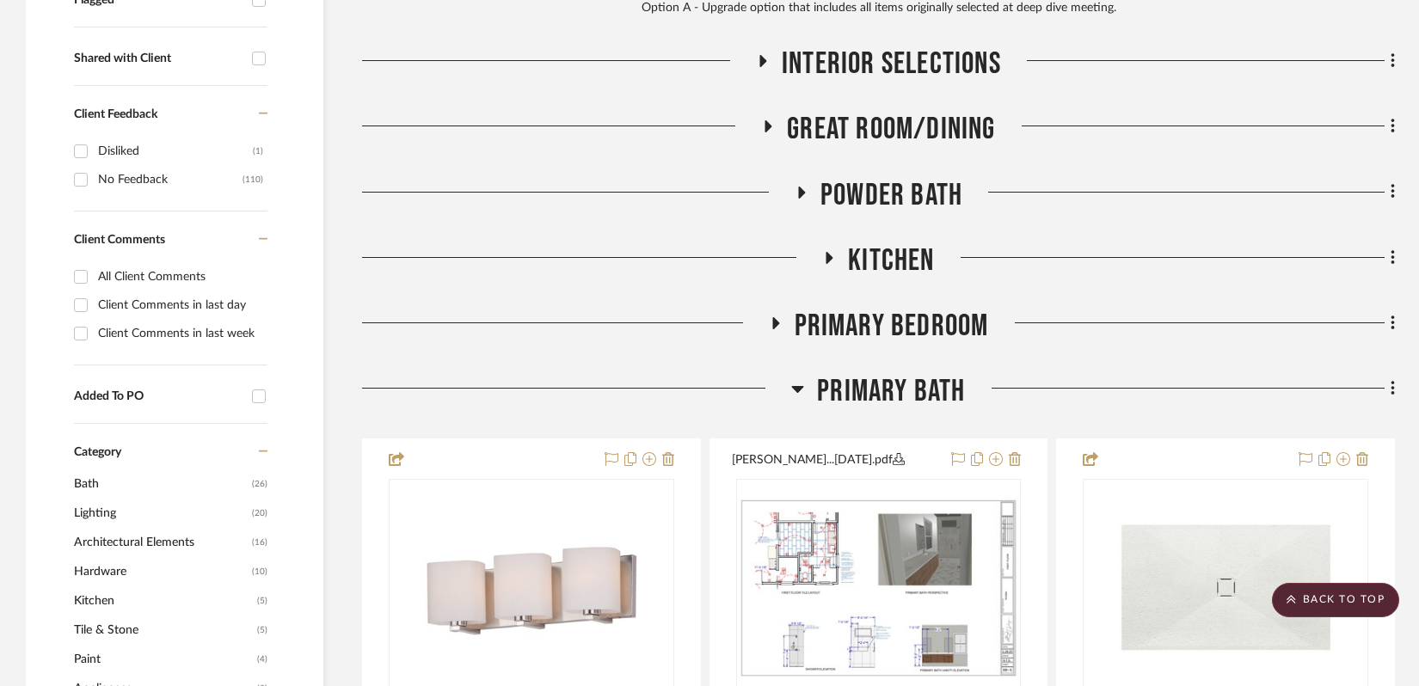
click at [802, 389] on icon at bounding box center [797, 389] width 13 height 21
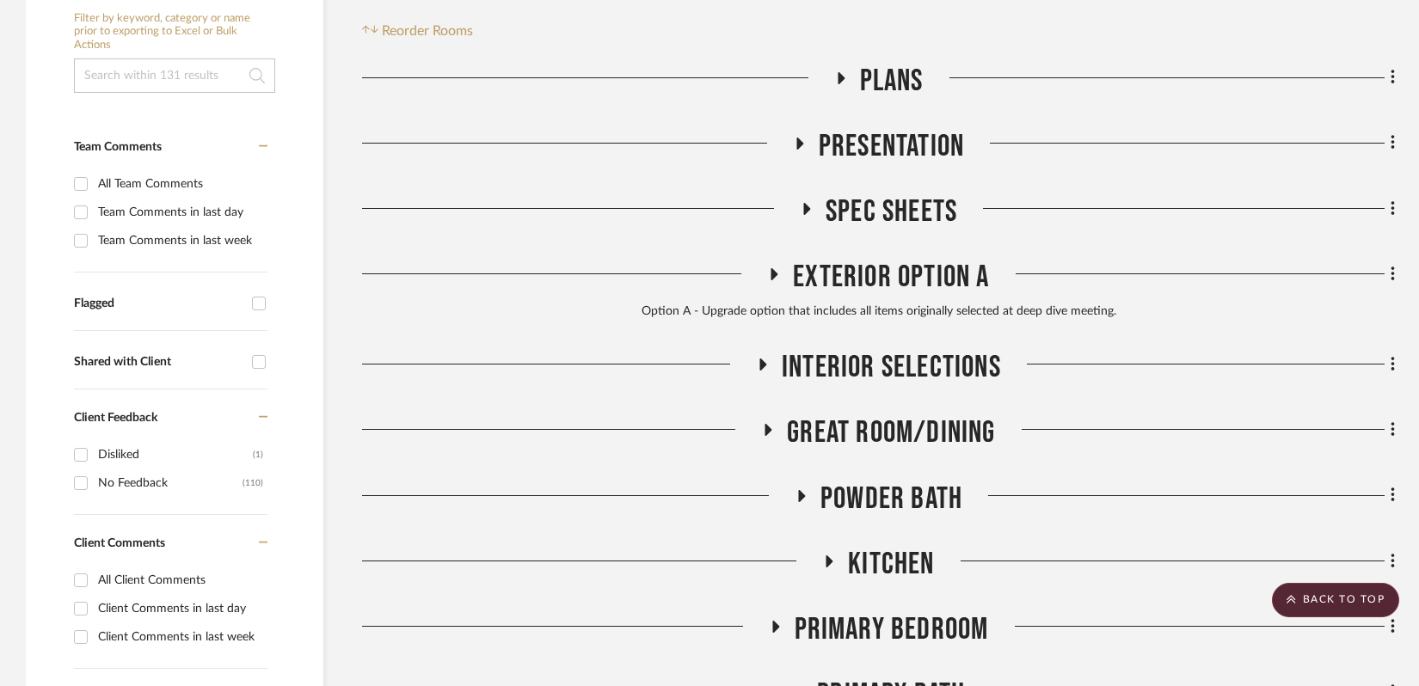
scroll to position [0, 0]
